Goal: Contribute content

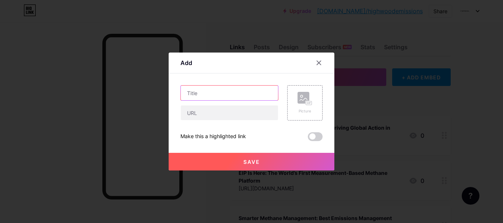
paste input "[URL][DOMAIN_NAME]"
type input "[URL][DOMAIN_NAME]"
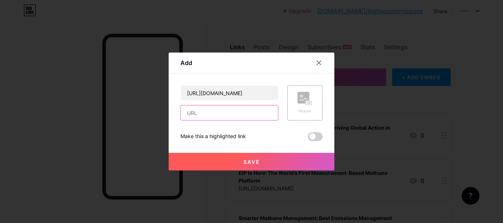
click at [209, 112] on input "text" at bounding box center [229, 113] width 97 height 15
paste input "[URL][DOMAIN_NAME]"
type input "[URL][DOMAIN_NAME]"
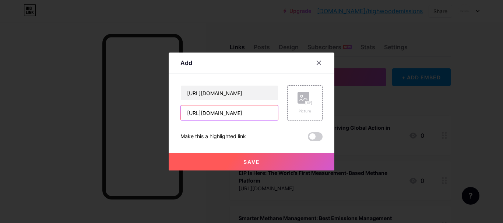
scroll to position [0, 0]
click at [241, 102] on div "[URL][DOMAIN_NAME] [URL][DOMAIN_NAME]" at bounding box center [229, 102] width 98 height 35
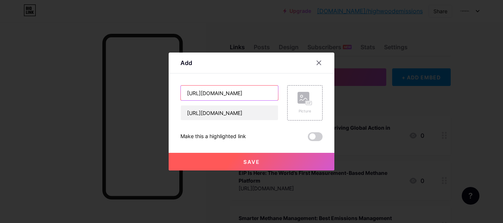
click at [245, 100] on input "[URL][DOMAIN_NAME]" at bounding box center [229, 93] width 97 height 15
paste input "Innovations in Methane Monitoring: From Sensors to Smart Decisions"
type input "Innovations in Methane Monitoring: From Sensors to Smart Decisions"
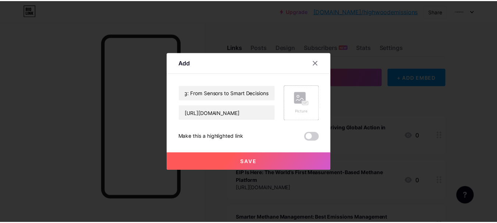
scroll to position [0, 0]
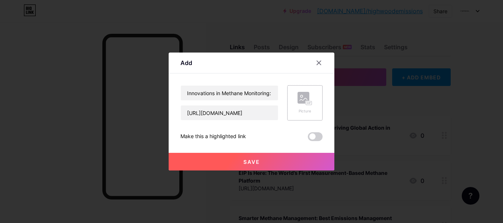
click at [294, 99] on div "Picture" at bounding box center [304, 102] width 35 height 35
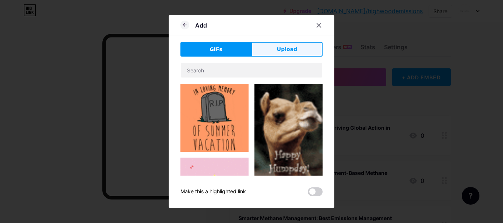
click at [258, 52] on button "Upload" at bounding box center [286, 49] width 71 height 15
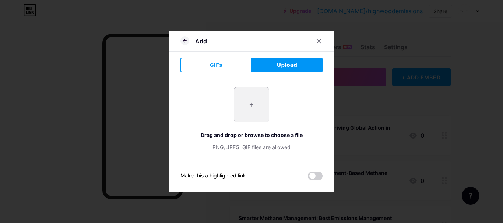
click at [248, 103] on input "file" at bounding box center [251, 105] width 35 height 35
type input "C:\fakepath\white-clouds.jpg"
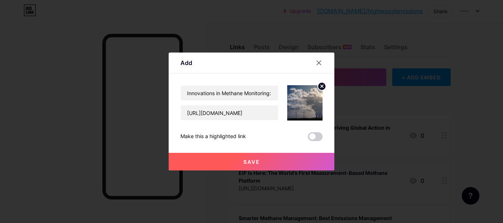
click at [237, 154] on button "Save" at bounding box center [251, 162] width 166 height 18
click at [238, 154] on button "Save" at bounding box center [251, 162] width 166 height 18
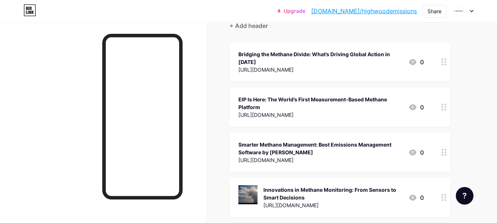
scroll to position [184, 0]
